Goal: Book appointment/travel/reservation

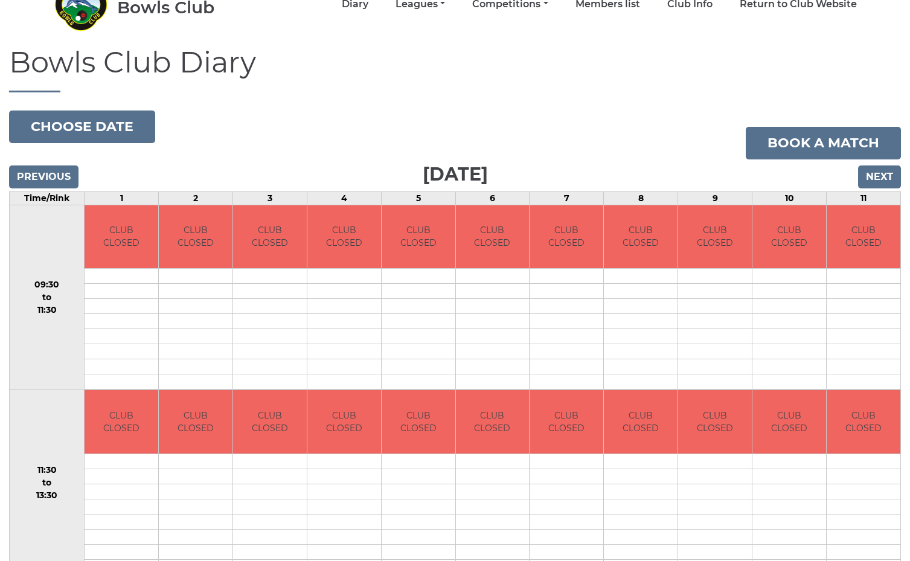
scroll to position [71, 0]
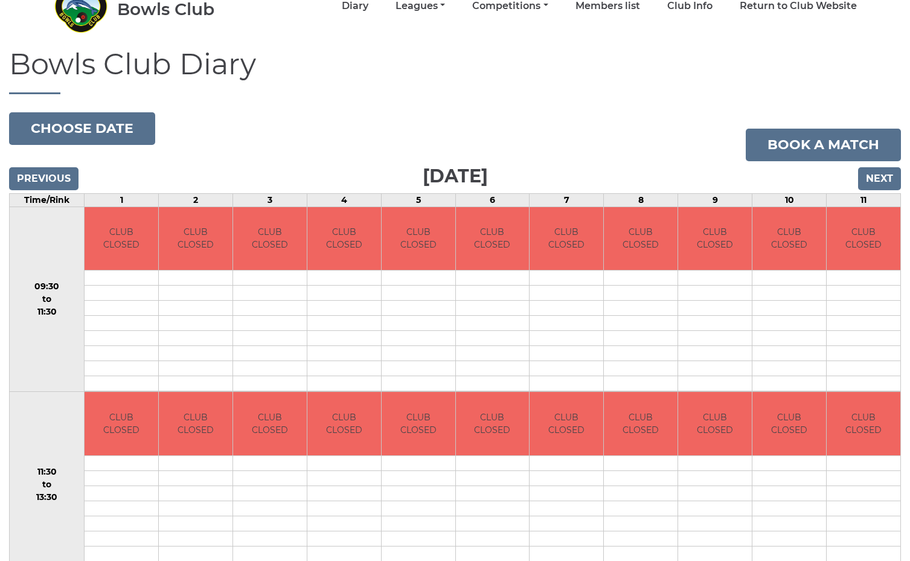
click at [873, 171] on input "Next" at bounding box center [879, 178] width 43 height 23
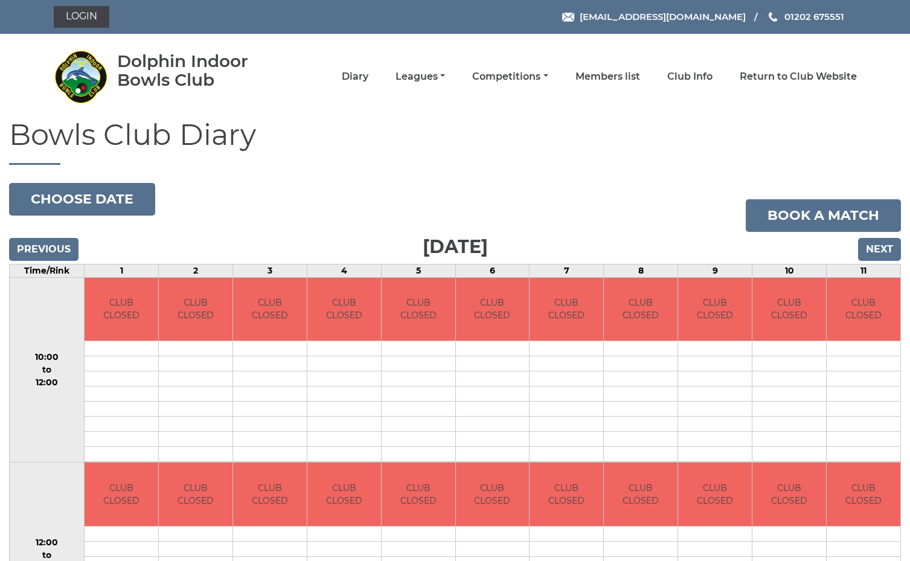
click at [876, 247] on input "Next" at bounding box center [879, 249] width 43 height 23
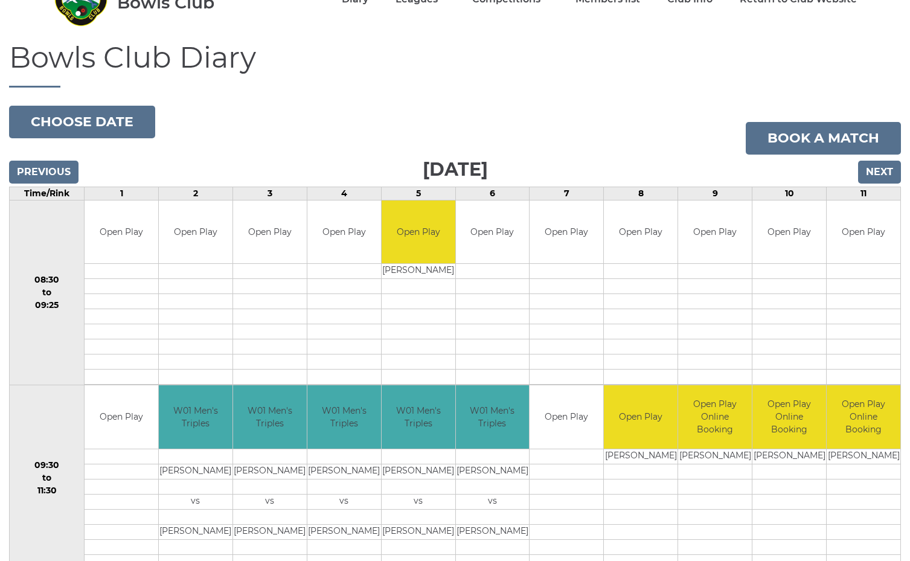
scroll to position [77, 0]
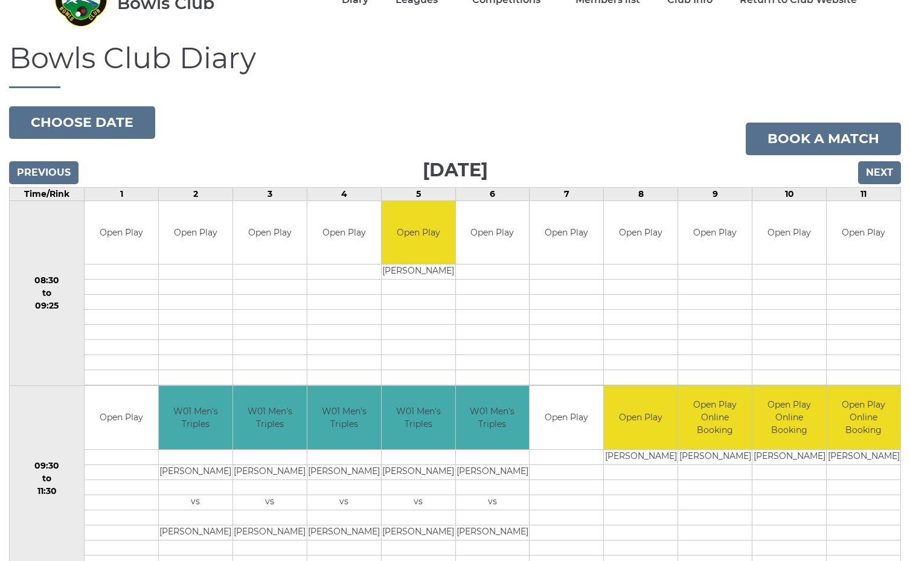
click at [877, 168] on input "Next" at bounding box center [879, 172] width 43 height 23
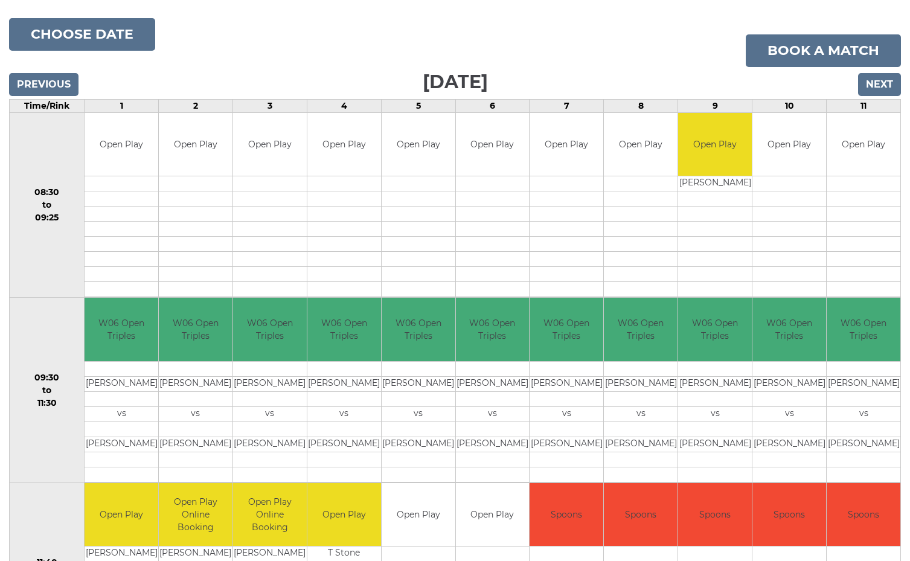
scroll to position [164, 0]
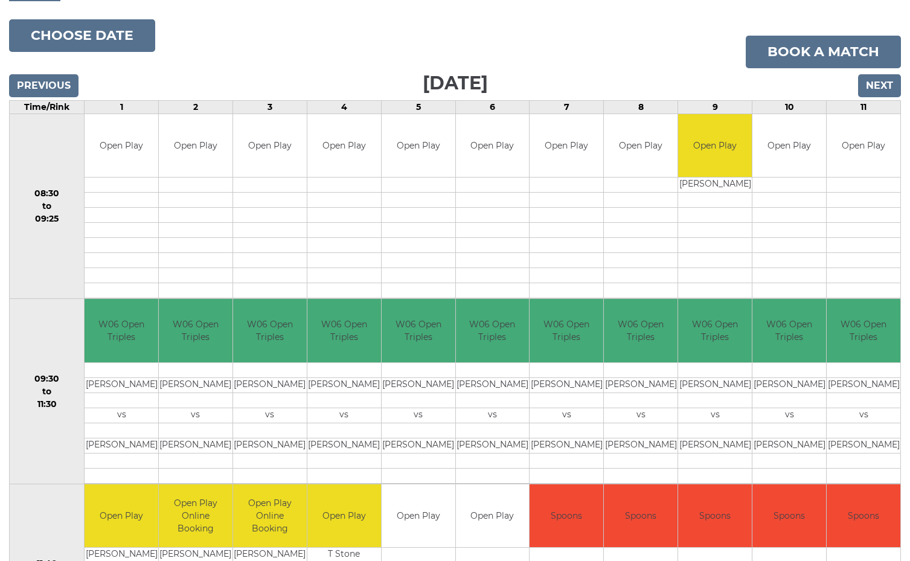
click at [879, 82] on input "Next" at bounding box center [879, 85] width 43 height 23
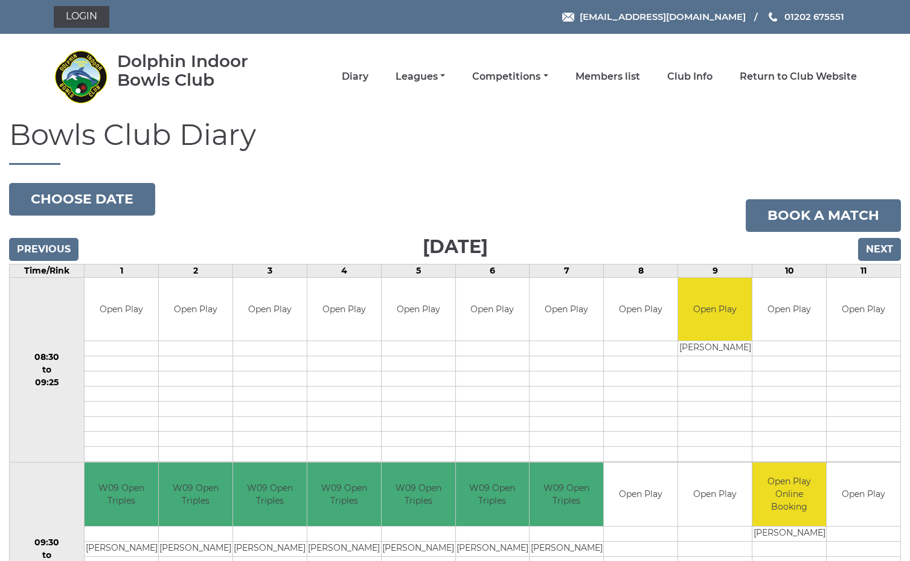
click at [881, 248] on input "Next" at bounding box center [879, 249] width 43 height 23
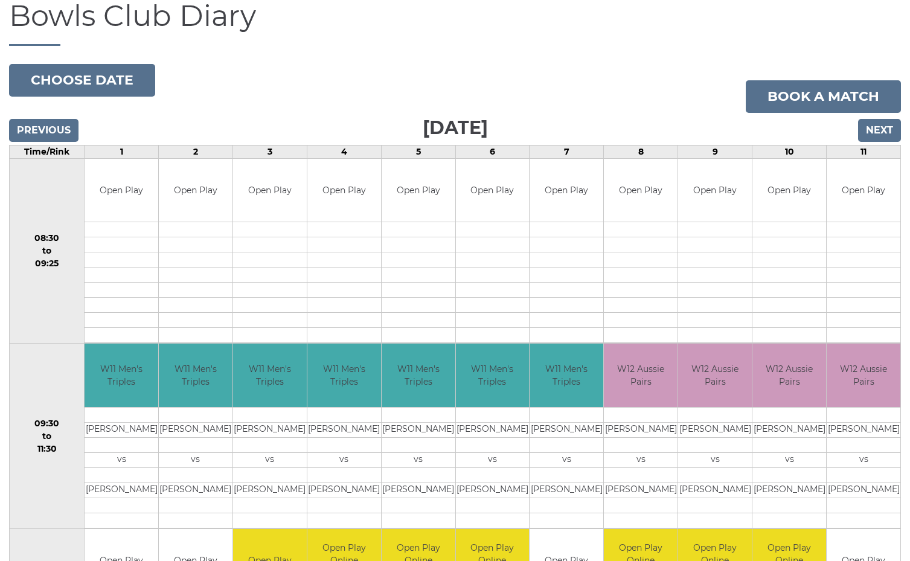
scroll to position [118, 0]
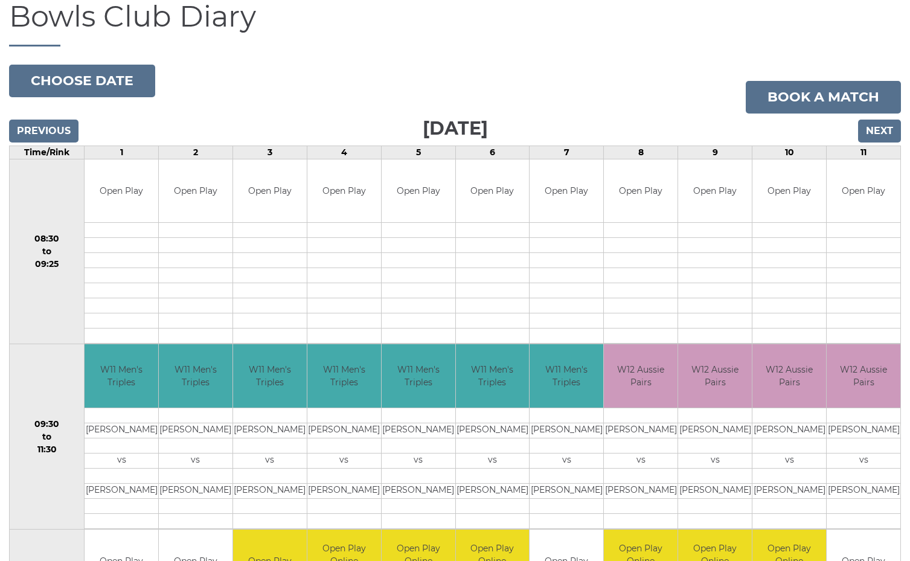
click at [879, 132] on input "Next" at bounding box center [879, 131] width 43 height 23
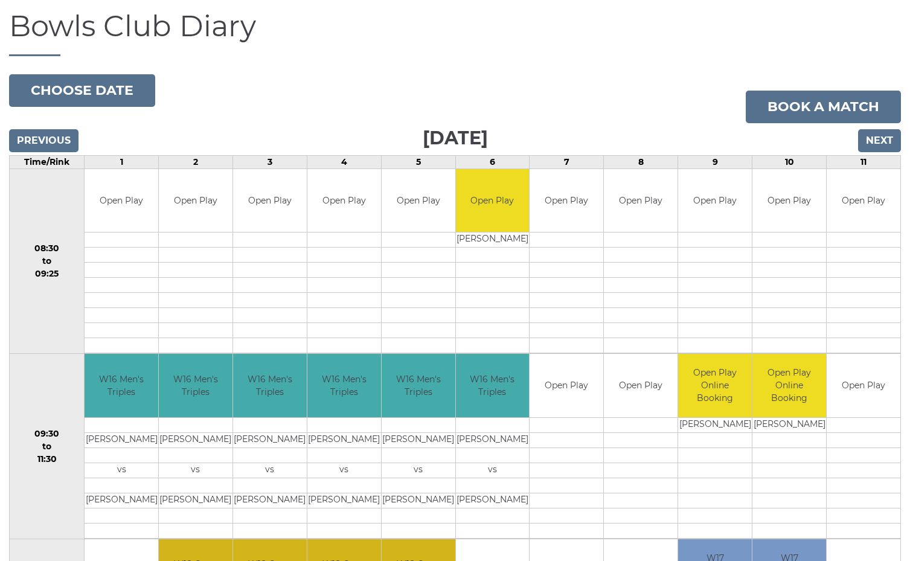
scroll to position [111, 0]
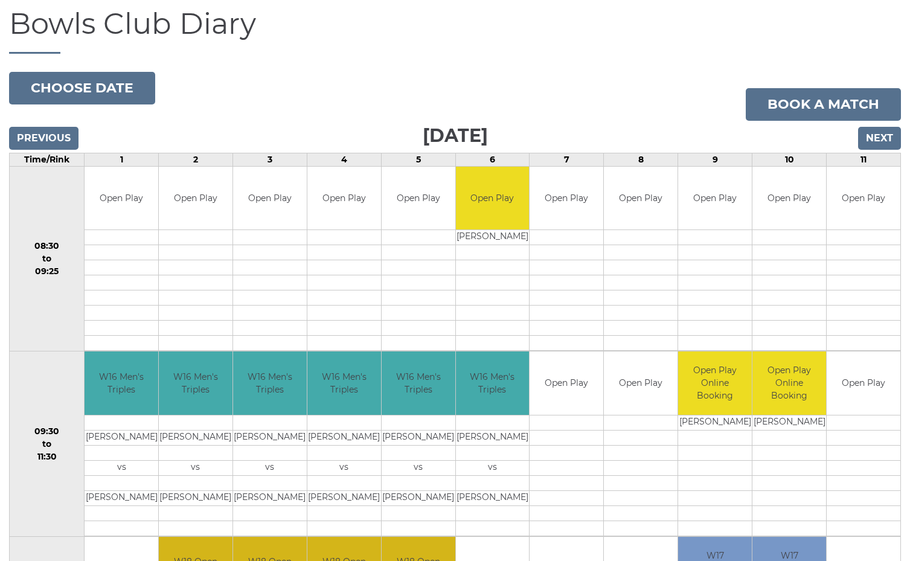
click at [885, 135] on input "Next" at bounding box center [879, 138] width 43 height 23
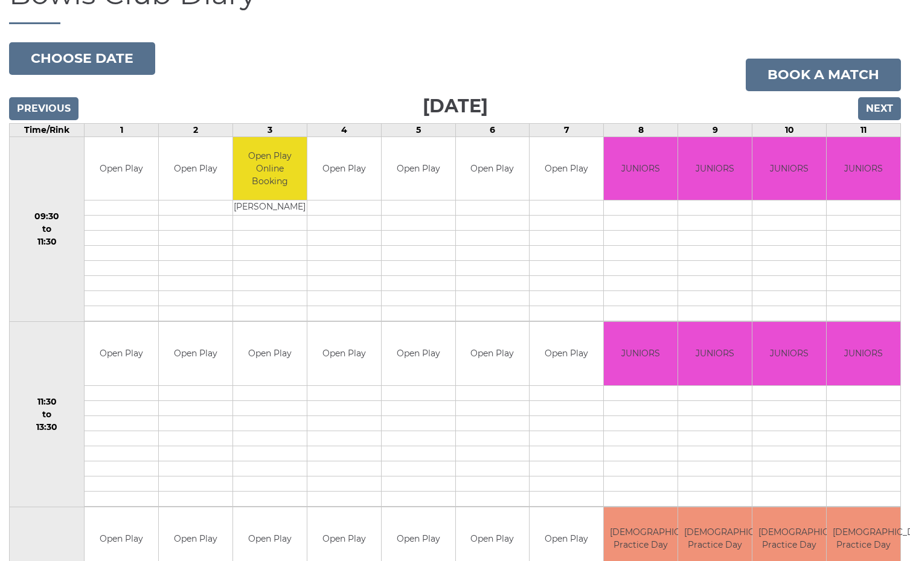
scroll to position [127, 0]
